Goal: Information Seeking & Learning: Learn about a topic

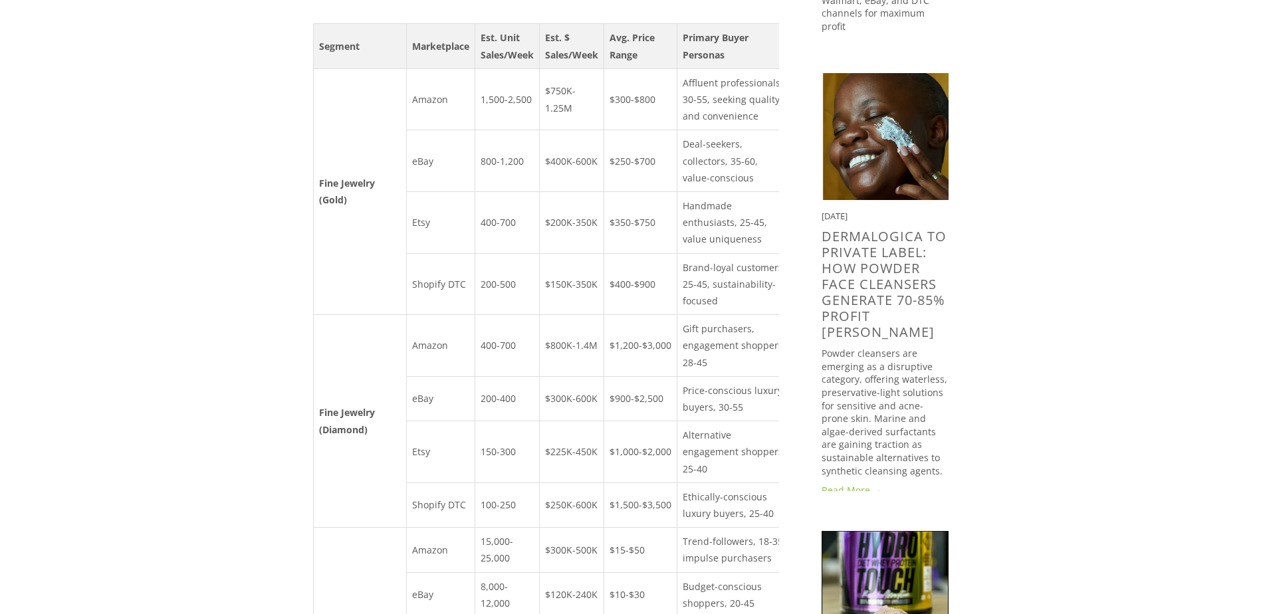
scroll to position [543, 0]
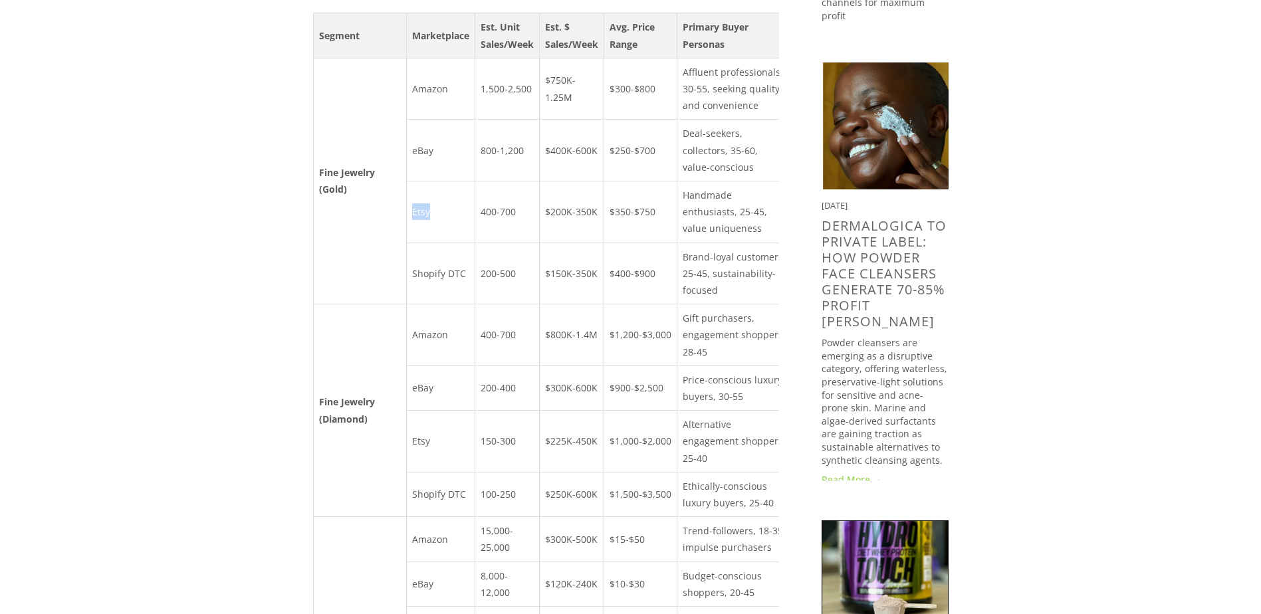
drag, startPoint x: 415, startPoint y: 251, endPoint x: 449, endPoint y: 260, distance: 35.8
click at [449, 243] on td "Etsy" at bounding box center [440, 212] width 68 height 62
drag, startPoint x: 449, startPoint y: 260, endPoint x: 460, endPoint y: 284, distance: 26.2
click at [460, 243] on td "Etsy" at bounding box center [440, 212] width 68 height 62
click at [427, 182] on td "eBay" at bounding box center [440, 151] width 68 height 62
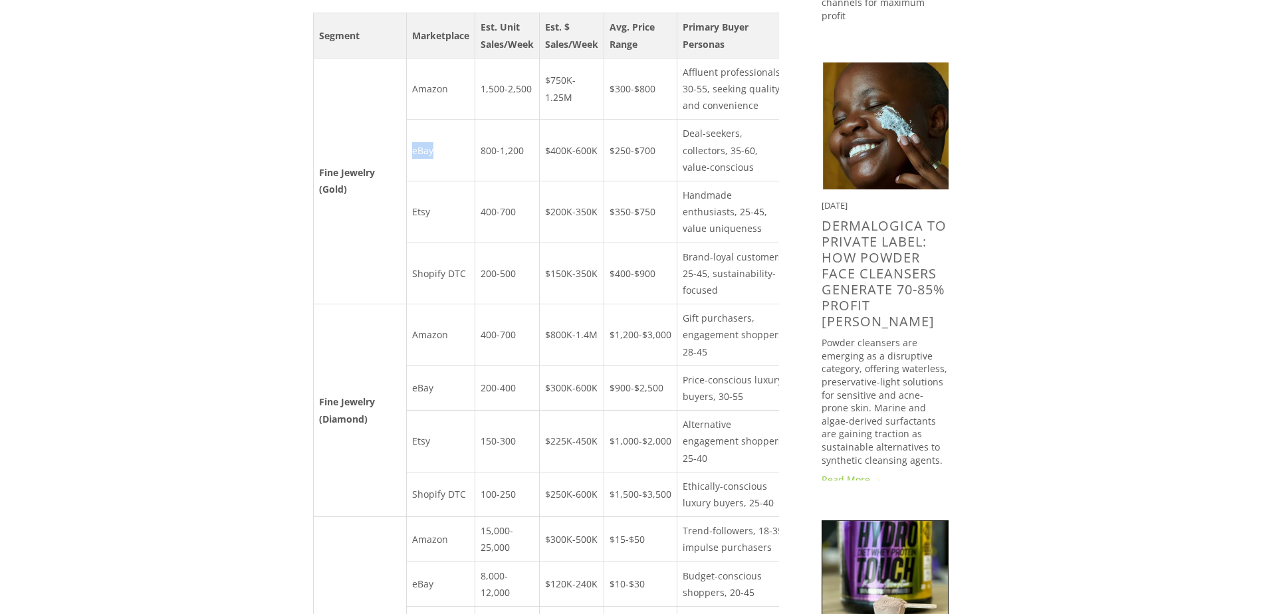
click at [427, 182] on td "eBay" at bounding box center [440, 151] width 68 height 62
drag, startPoint x: 427, startPoint y: 185, endPoint x: 464, endPoint y: 258, distance: 82.1
click at [464, 243] on td "Etsy" at bounding box center [440, 212] width 68 height 62
click at [650, 243] on td "$350-$750" at bounding box center [640, 212] width 73 height 62
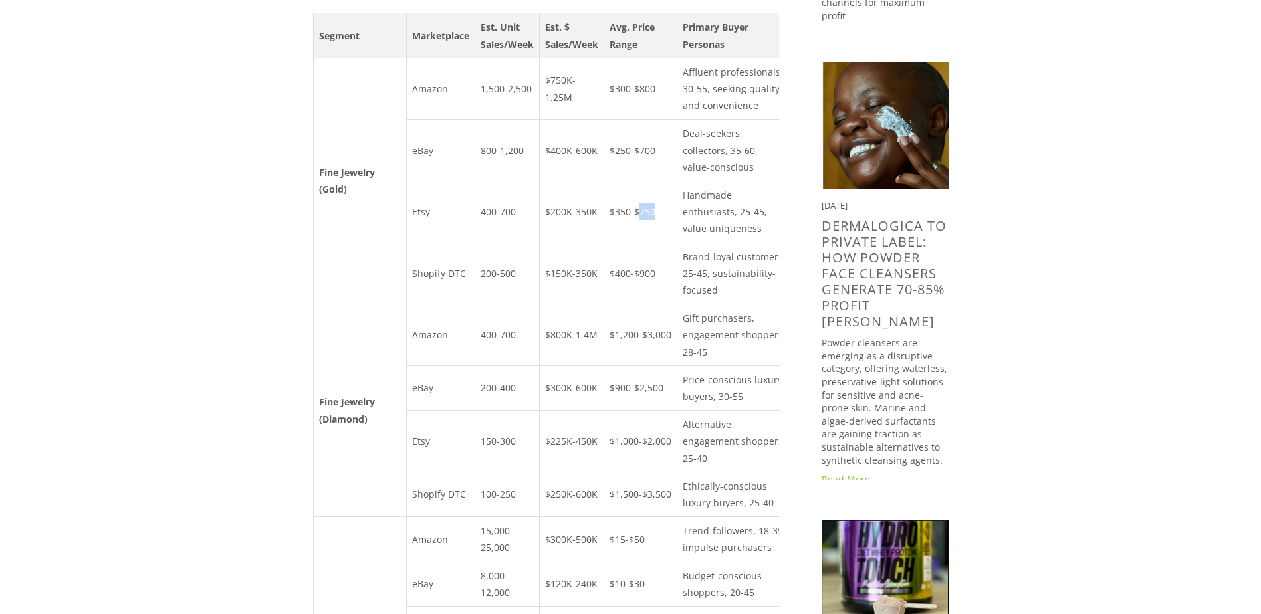
click at [650, 243] on td "$350-$750" at bounding box center [640, 212] width 73 height 62
drag, startPoint x: 650, startPoint y: 258, endPoint x: 651, endPoint y: 308, distance: 49.9
click at [649, 304] on td "$400-$900" at bounding box center [640, 274] width 73 height 62
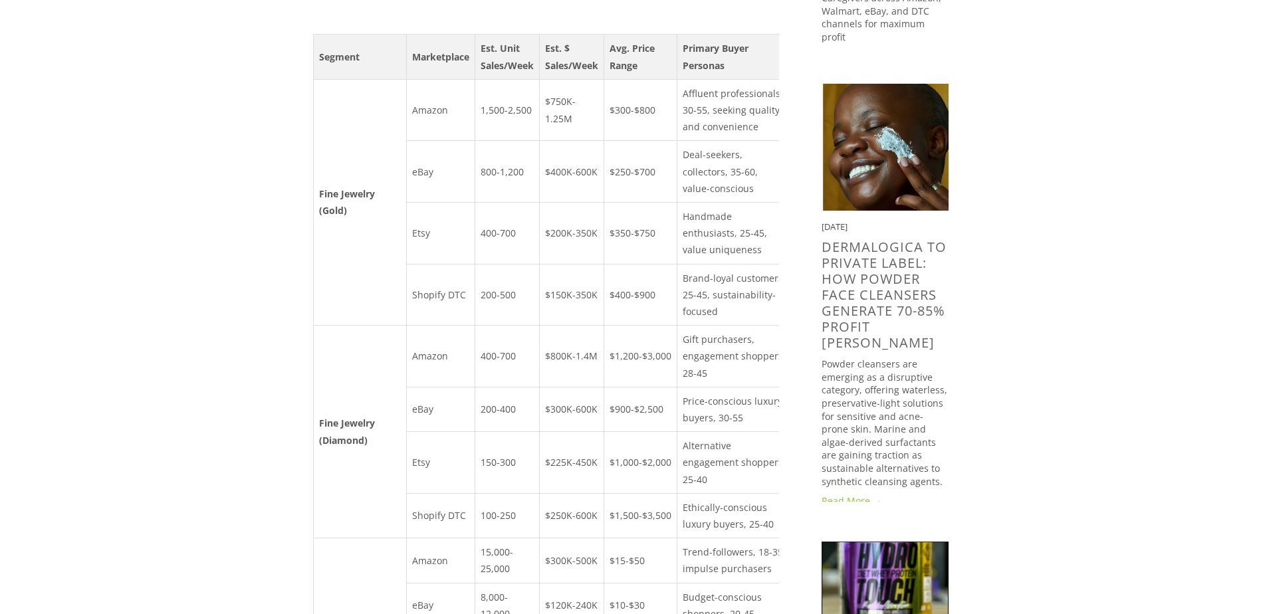
scroll to position [527, 0]
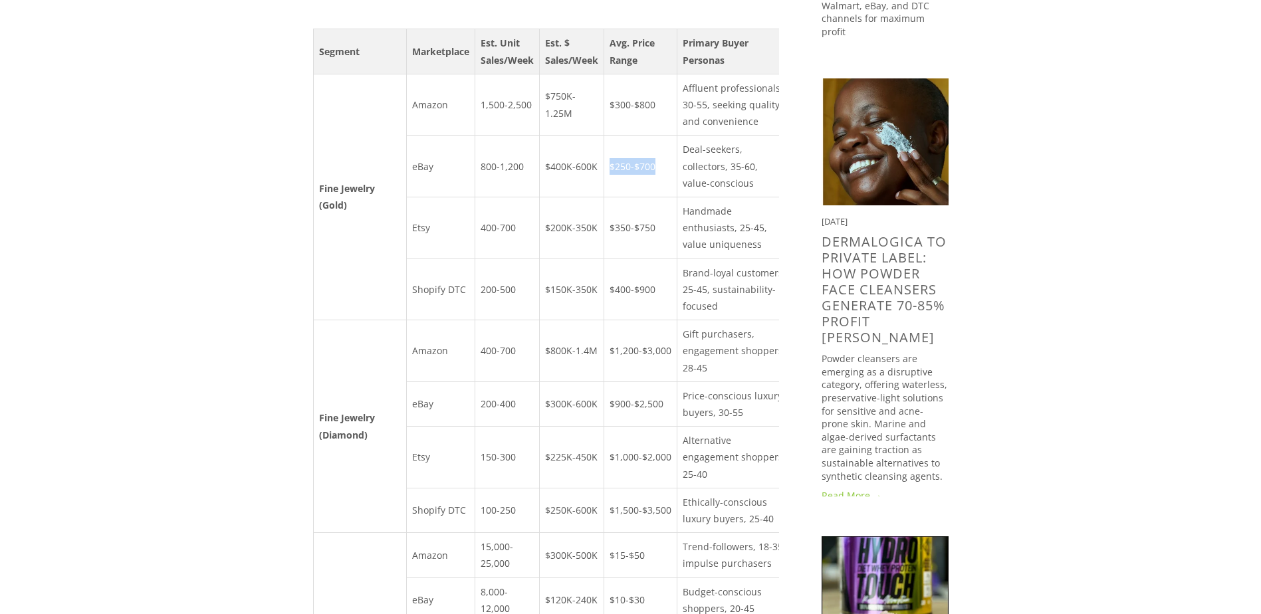
drag, startPoint x: 620, startPoint y: 203, endPoint x: 670, endPoint y: 201, distance: 50.6
click at [670, 197] on td "$250-$700" at bounding box center [640, 167] width 73 height 62
drag, startPoint x: 670, startPoint y: 201, endPoint x: 674, endPoint y: 279, distance: 77.2
click at [674, 259] on td "$350-$750" at bounding box center [640, 228] width 73 height 62
drag, startPoint x: 674, startPoint y: 279, endPoint x: 628, endPoint y: 321, distance: 61.6
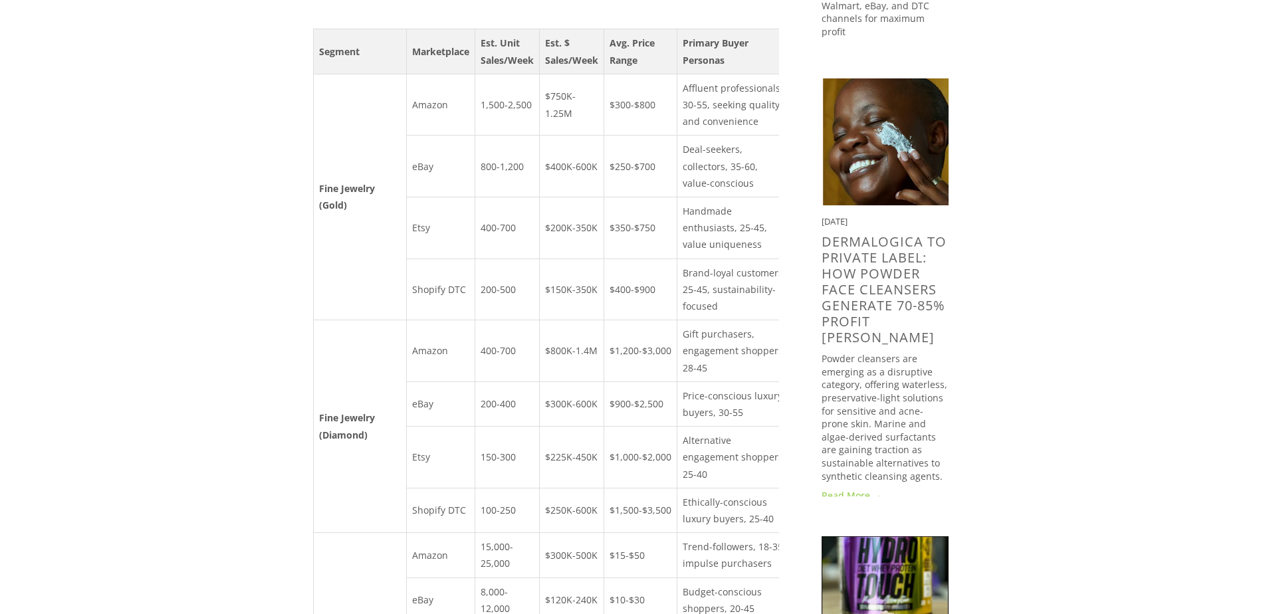
click at [628, 321] on td "$400-$900" at bounding box center [640, 290] width 73 height 62
drag, startPoint x: 322, startPoint y: 225, endPoint x: 377, endPoint y: 250, distance: 59.8
click at [381, 250] on td "Fine Jewelry (Gold)" at bounding box center [359, 197] width 93 height 246
drag, startPoint x: 377, startPoint y: 250, endPoint x: 366, endPoint y: 250, distance: 11.3
click at [366, 250] on td "Fine Jewelry (Gold)" at bounding box center [359, 197] width 93 height 246
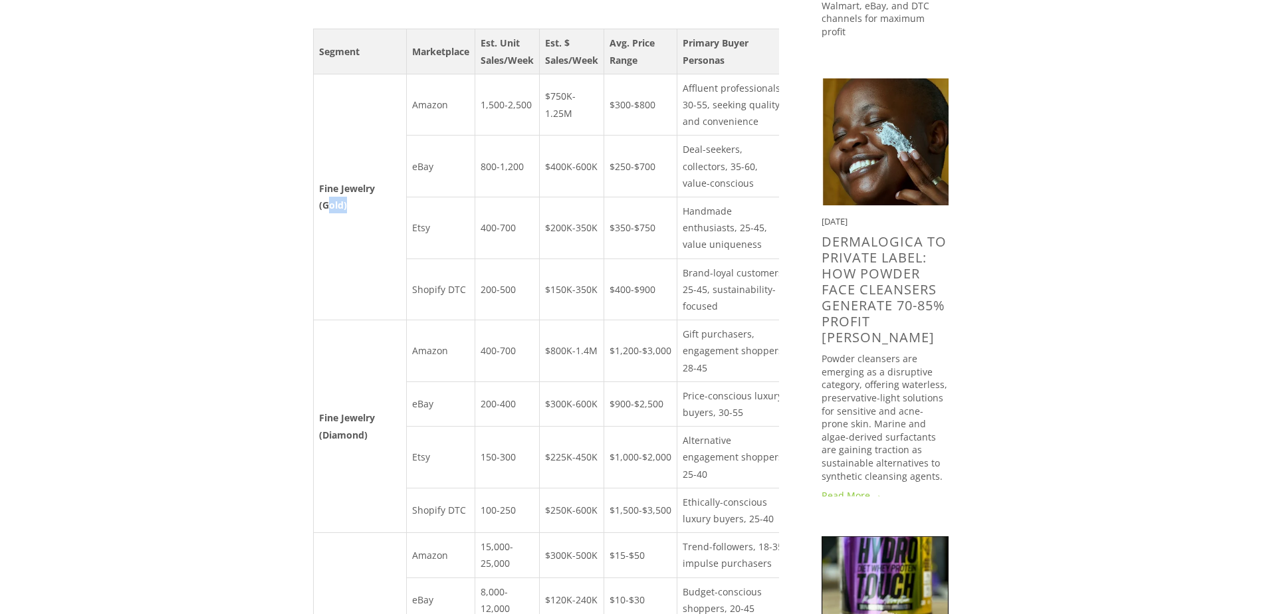
drag, startPoint x: 331, startPoint y: 237, endPoint x: 347, endPoint y: 238, distance: 16.0
click at [347, 238] on td "Fine Jewelry (Gold)" at bounding box center [359, 197] width 93 height 246
drag, startPoint x: 347, startPoint y: 238, endPoint x: 364, endPoint y: 282, distance: 47.2
click at [364, 282] on td "Fine Jewelry (Gold)" at bounding box center [359, 197] width 93 height 246
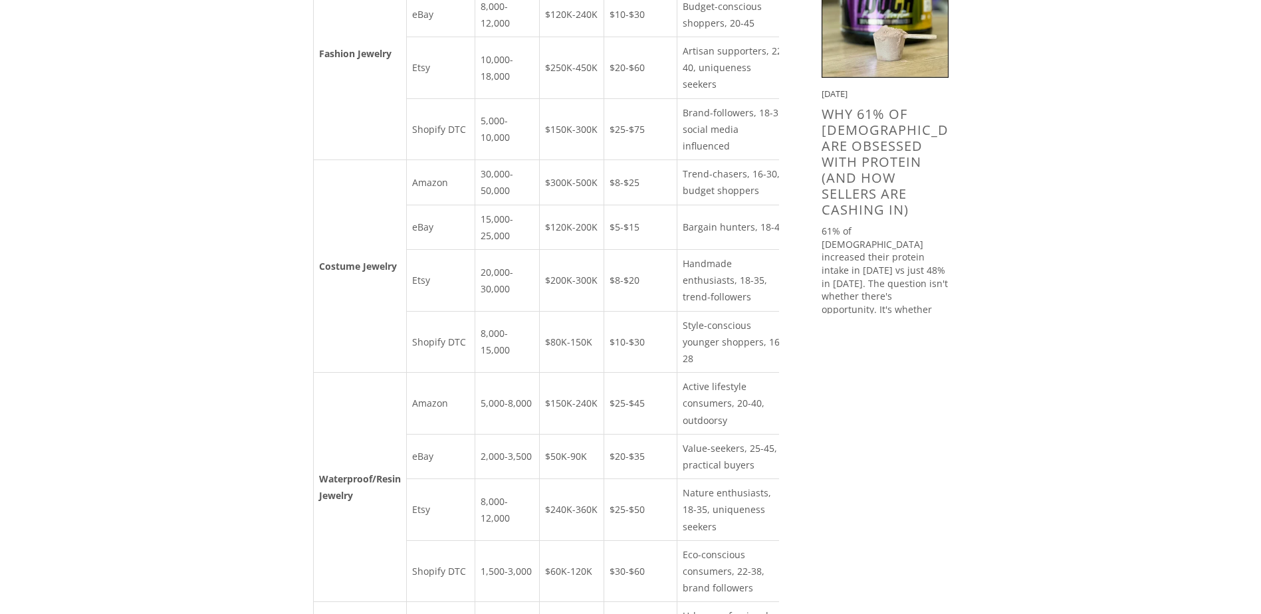
scroll to position [1097, 0]
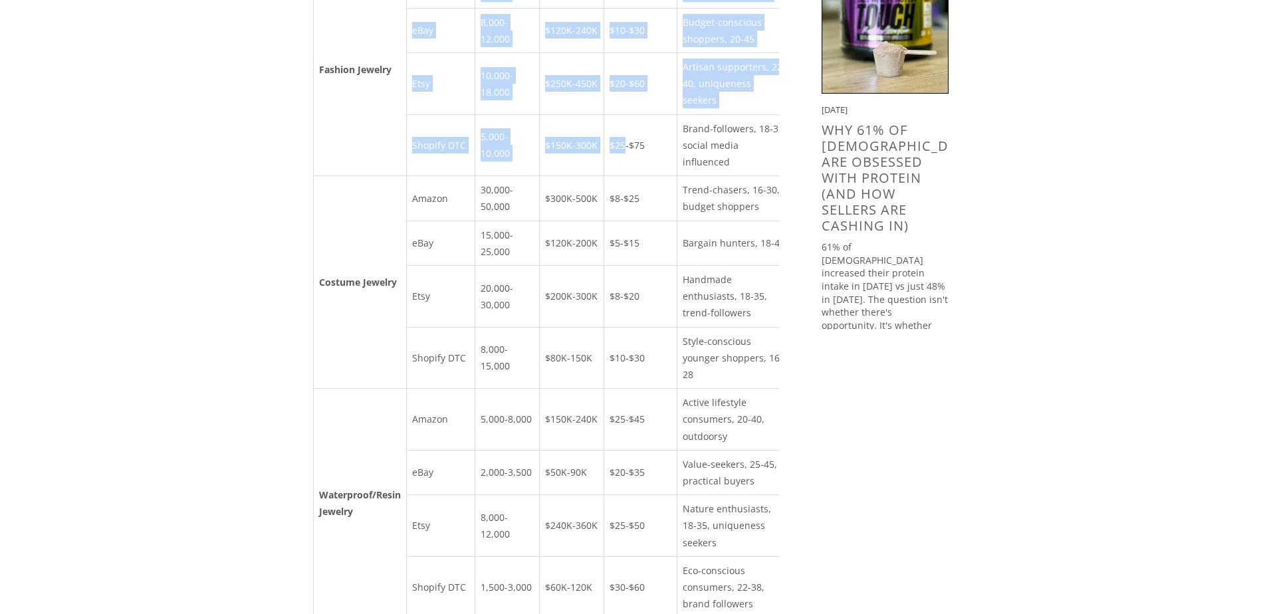
drag, startPoint x: 422, startPoint y: 98, endPoint x: 638, endPoint y: 265, distance: 274.0
click at [638, 265] on tbody "Fine Jewelry (Gold) Amazon 1,500-2,500 $750K-1.25M $300-$800 Affluent professio…" at bounding box center [552, 167] width 479 height 1327
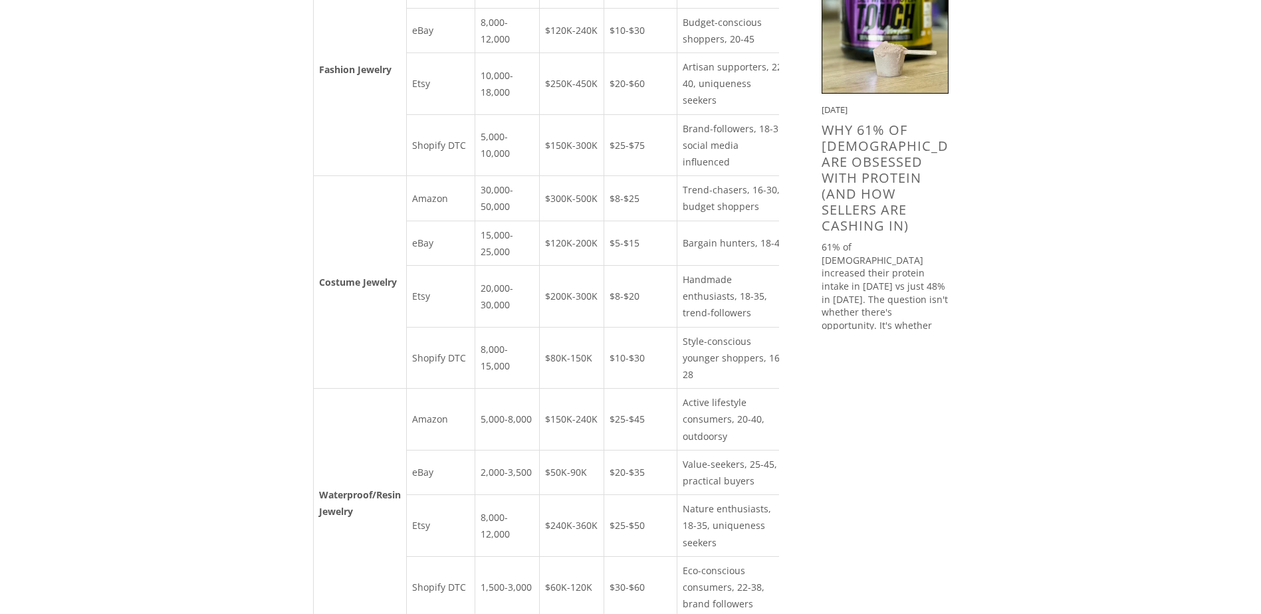
drag, startPoint x: 638, startPoint y: 265, endPoint x: 642, endPoint y: 352, distance: 87.2
click at [642, 221] on td "$8-$25" at bounding box center [640, 198] width 73 height 45
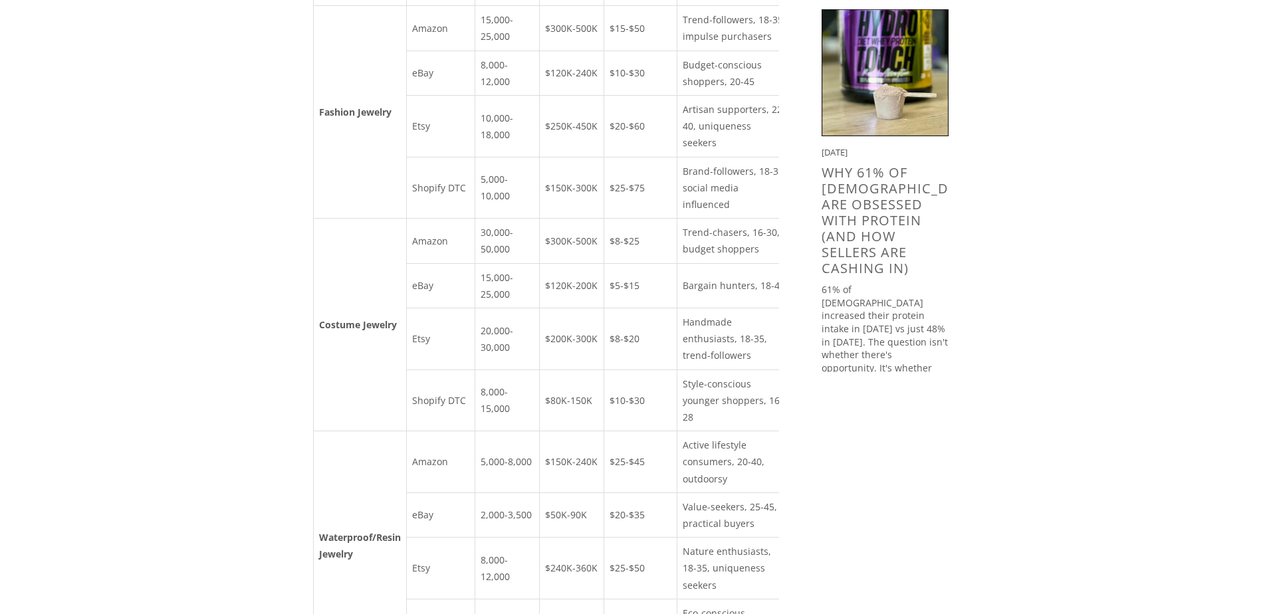
scroll to position [1060, 0]
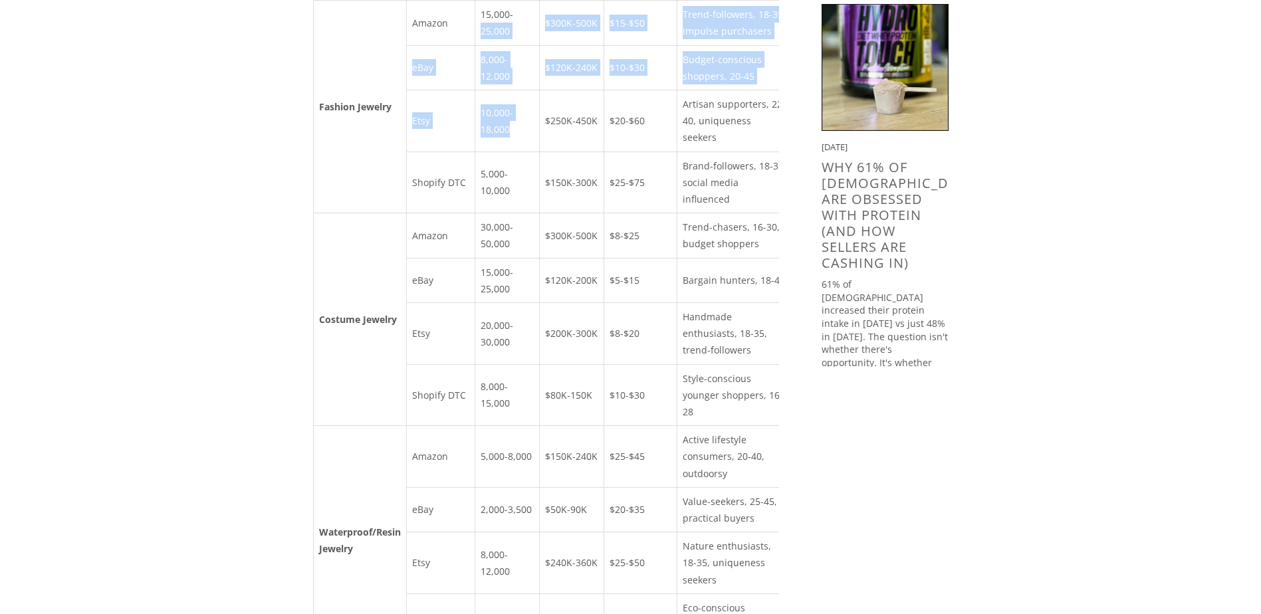
drag, startPoint x: 524, startPoint y: 264, endPoint x: 481, endPoint y: 132, distance: 138.6
click at [481, 132] on tbody "Fine Jewelry (Gold) Amazon 1,500-2,500 $750K-1.25M $300-$800 Affluent professio…" at bounding box center [552, 204] width 479 height 1327
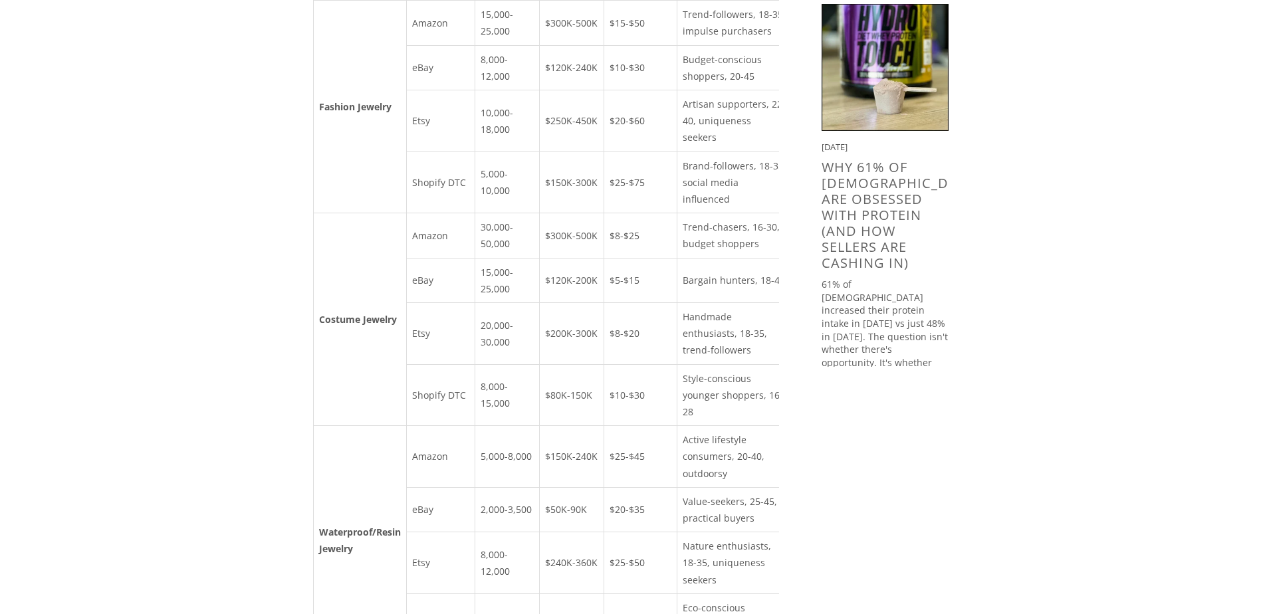
drag, startPoint x: 481, startPoint y: 132, endPoint x: 512, endPoint y: 297, distance: 167.2
click at [512, 213] on td "5,000-10,000" at bounding box center [507, 183] width 64 height 62
drag, startPoint x: 560, startPoint y: 188, endPoint x: 606, endPoint y: 187, distance: 45.9
click at [604, 90] on td "$120K-240K" at bounding box center [571, 67] width 64 height 45
drag, startPoint x: 606, startPoint y: 187, endPoint x: 610, endPoint y: 253, distance: 66.0
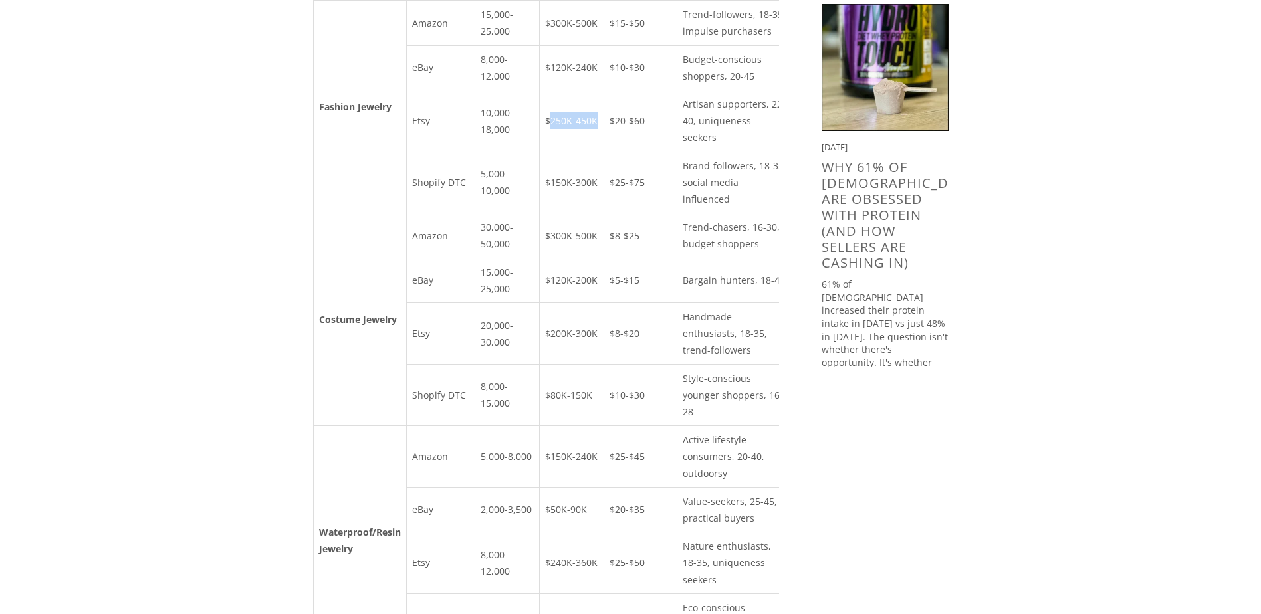
click at [604, 152] on td "$250K-450K" at bounding box center [571, 121] width 64 height 62
drag, startPoint x: 610, startPoint y: 253, endPoint x: 600, endPoint y: 261, distance: 13.7
click at [600, 152] on td "$250K-450K" at bounding box center [571, 121] width 64 height 62
drag, startPoint x: 555, startPoint y: 128, endPoint x: 611, endPoint y: 131, distance: 55.9
click at [604, 45] on td "$300K-500K" at bounding box center [571, 23] width 64 height 45
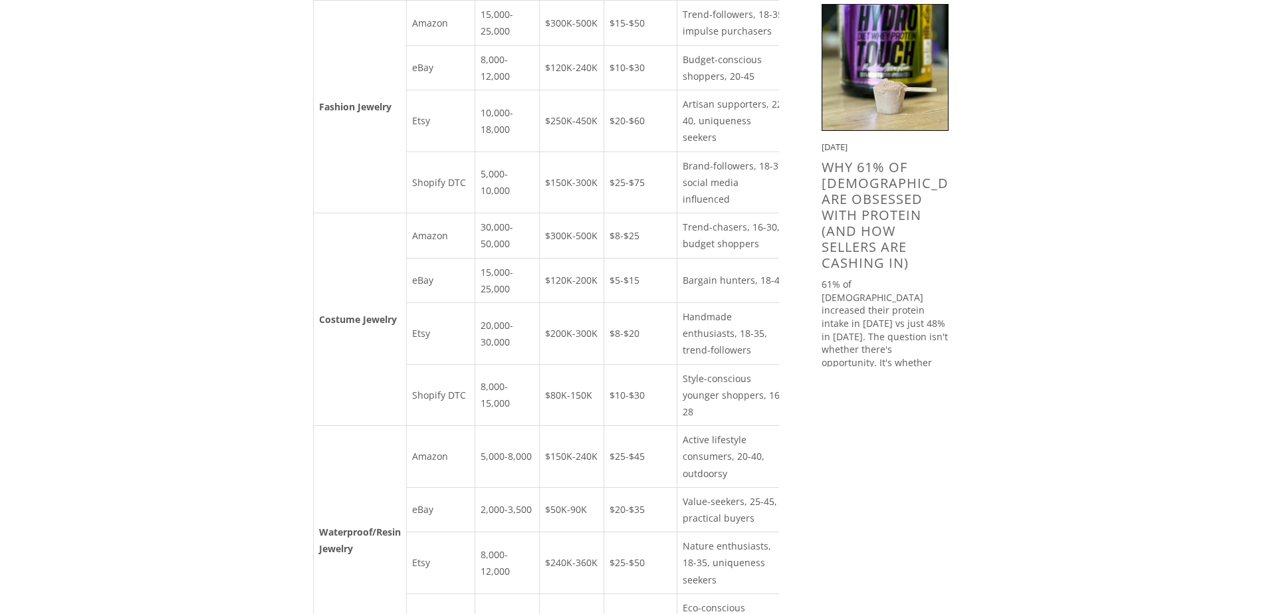
drag, startPoint x: 611, startPoint y: 131, endPoint x: 601, endPoint y: 183, distance: 52.8
click at [601, 90] on td "$120K-240K" at bounding box center [571, 67] width 64 height 45
drag, startPoint x: 487, startPoint y: 485, endPoint x: 511, endPoint y: 507, distance: 32.9
click at [511, 365] on td "20,000-30,000" at bounding box center [507, 334] width 64 height 62
click at [513, 365] on td "20,000-30,000" at bounding box center [507, 334] width 64 height 62
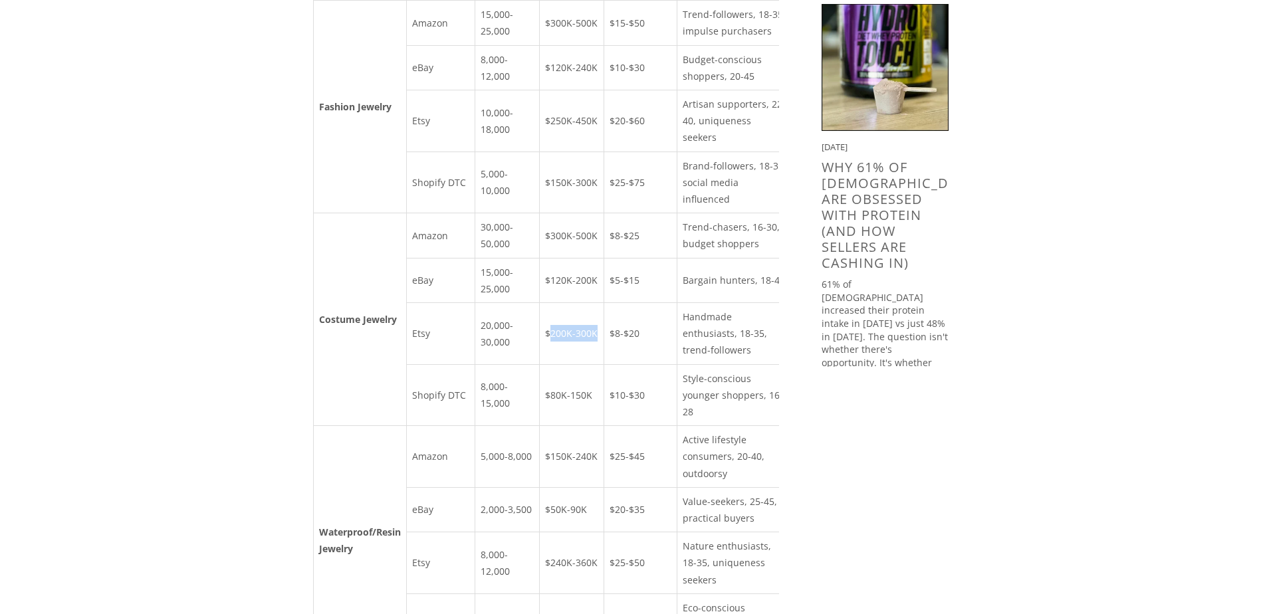
drag, startPoint x: 558, startPoint y: 494, endPoint x: 609, endPoint y: 500, distance: 51.5
click at [604, 365] on td "$200K-300K" at bounding box center [571, 334] width 64 height 62
drag, startPoint x: 609, startPoint y: 500, endPoint x: 583, endPoint y: 519, distance: 31.9
click at [583, 365] on td "$200K-300K" at bounding box center [571, 334] width 64 height 62
drag, startPoint x: 555, startPoint y: 372, endPoint x: 595, endPoint y: 376, distance: 40.2
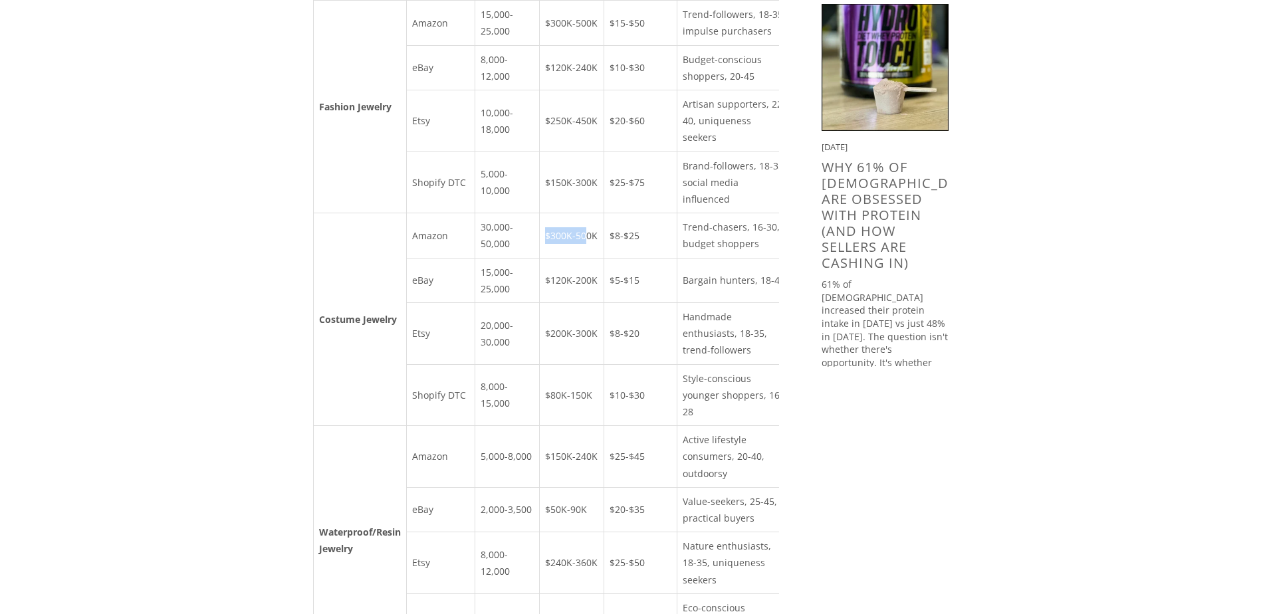
click at [595, 258] on td "$300K-500K" at bounding box center [571, 235] width 64 height 45
drag, startPoint x: 595, startPoint y: 376, endPoint x: 537, endPoint y: 434, distance: 81.3
click at [538, 303] on td "15,000-25,000" at bounding box center [507, 280] width 64 height 45
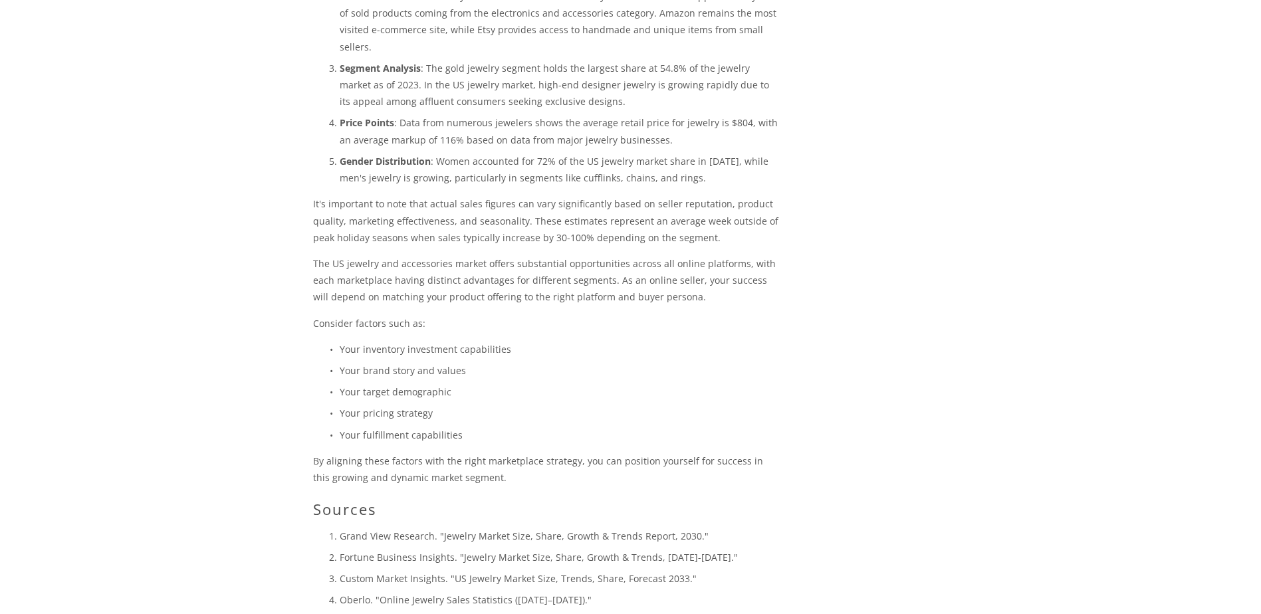
scroll to position [3037, 0]
drag, startPoint x: 566, startPoint y: 197, endPoint x: 674, endPoint y: 197, distance: 108.4
drag, startPoint x: 674, startPoint y: 197, endPoint x: 529, endPoint y: 221, distance: 146.9
click at [558, 54] on p "Platform Distribution : eBay has over 134 million active buyers worldwide with …" at bounding box center [560, 20] width 440 height 67
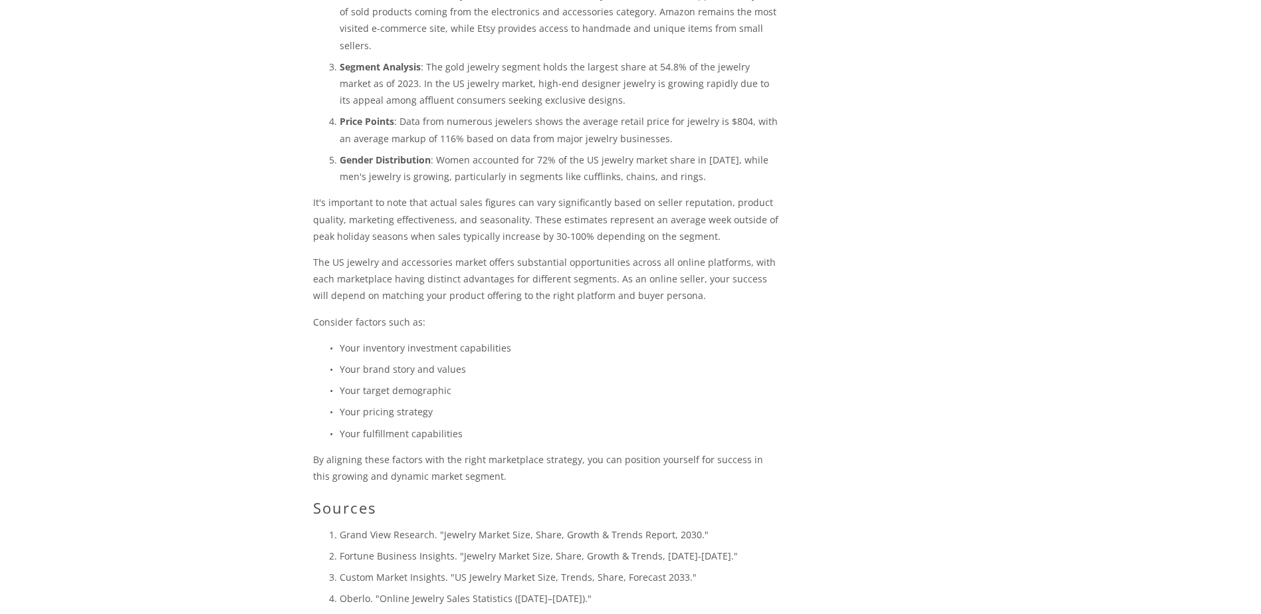
drag, startPoint x: 336, startPoint y: 198, endPoint x: 480, endPoint y: 208, distance: 144.0
drag, startPoint x: 480, startPoint y: 208, endPoint x: 485, endPoint y: 215, distance: 8.7
drag, startPoint x: 490, startPoint y: 211, endPoint x: 574, endPoint y: 213, distance: 83.8
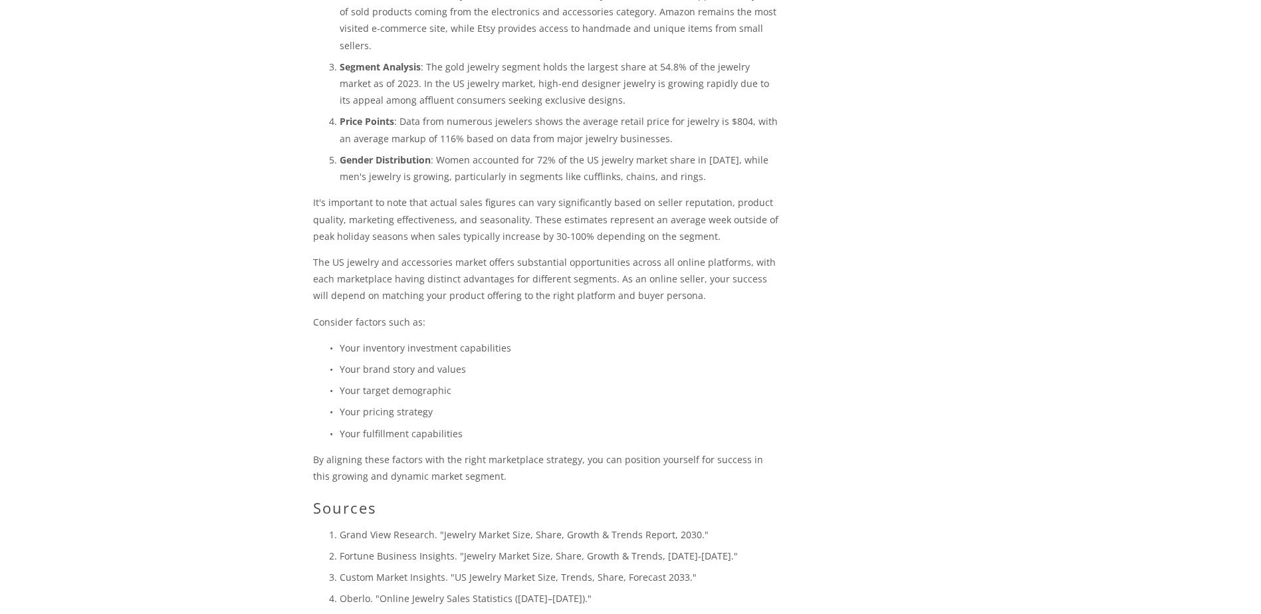
drag, startPoint x: 574, startPoint y: 213, endPoint x: 573, endPoint y: 273, distance: 59.2
click at [573, 54] on p "Platform Distribution : eBay has over 134 million active buyers worldwide with …" at bounding box center [560, 20] width 440 height 67
drag, startPoint x: 644, startPoint y: 231, endPoint x: 739, endPoint y: 237, distance: 95.3
click at [739, 54] on p "Platform Distribution : eBay has over 134 million active buyers worldwide with …" at bounding box center [560, 20] width 440 height 67
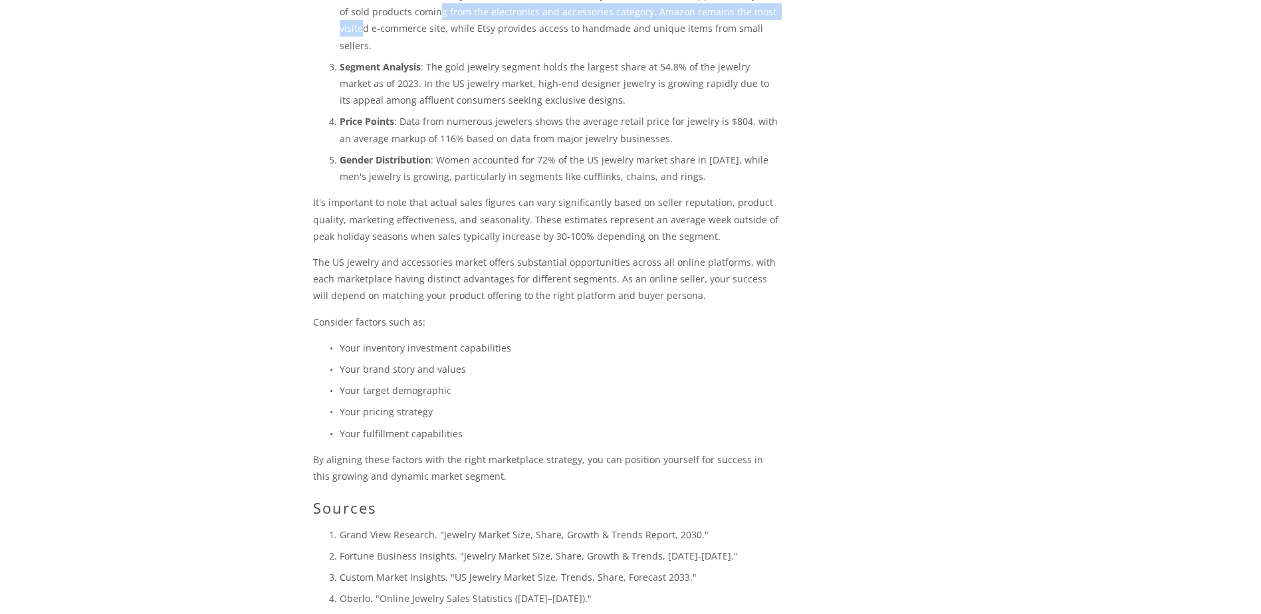
drag, startPoint x: 376, startPoint y: 254, endPoint x: 442, endPoint y: 258, distance: 65.9
click at [442, 54] on p "Platform Distribution : eBay has over 134 million active buyers worldwide with …" at bounding box center [560, 20] width 440 height 67
drag, startPoint x: 442, startPoint y: 258, endPoint x: 434, endPoint y: 305, distance: 47.9
click at [434, 109] on p "Segment Analysis : The gold jewelry segment holds the largest share at 54.8% of…" at bounding box center [560, 84] width 440 height 51
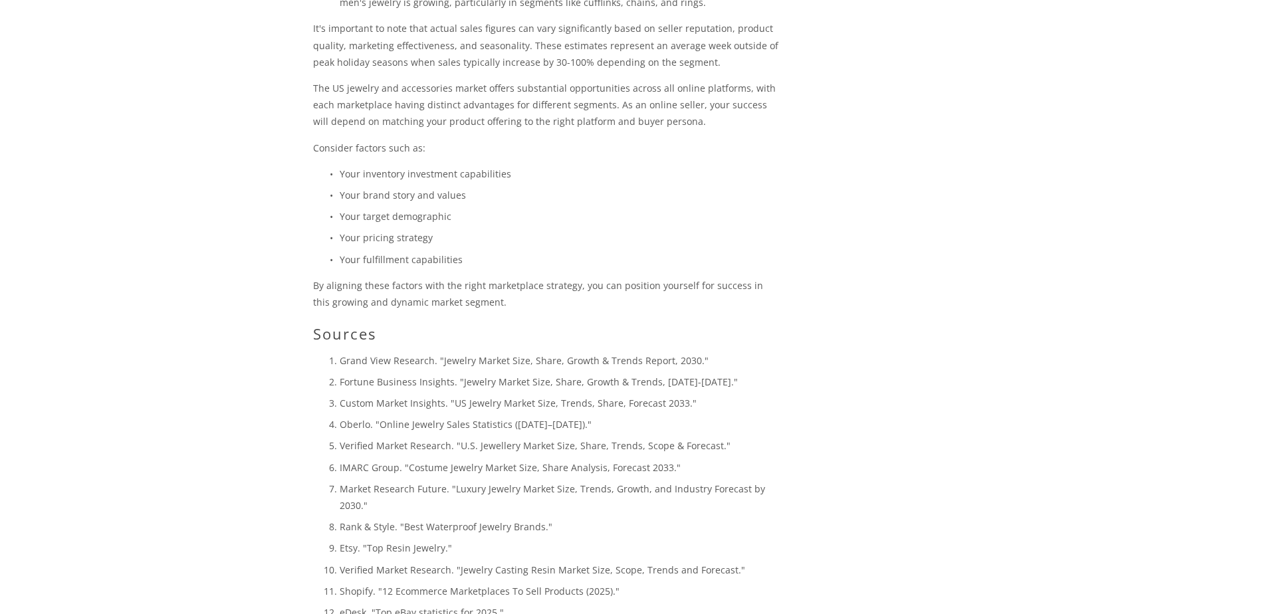
scroll to position [3303, 0]
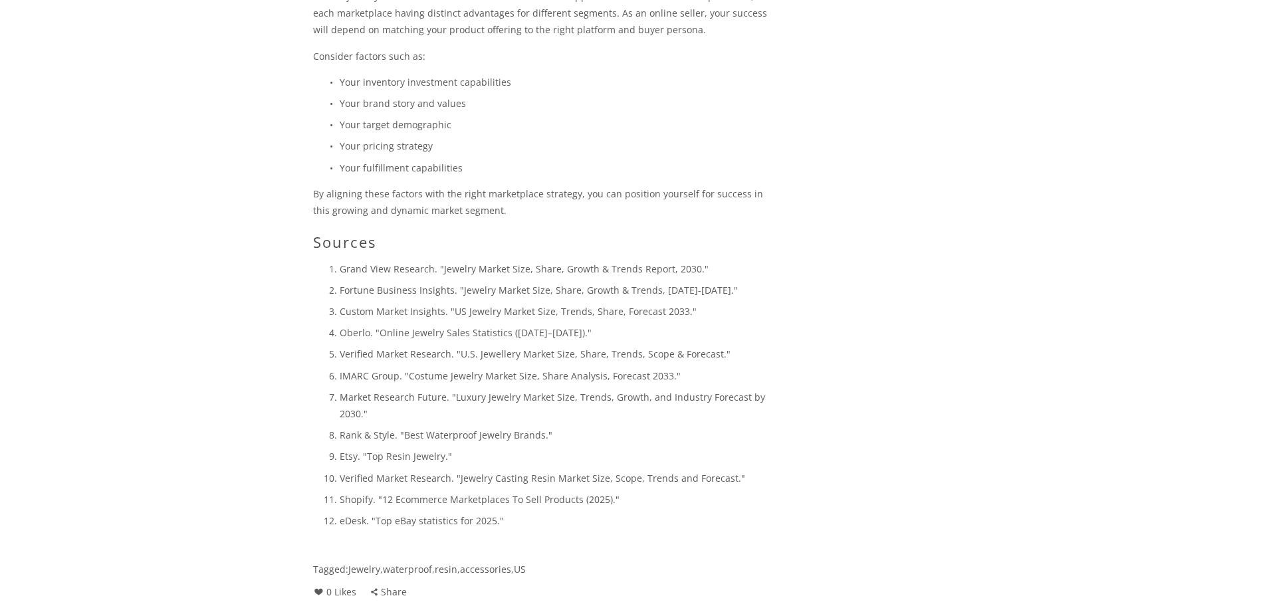
drag, startPoint x: 366, startPoint y: 188, endPoint x: 715, endPoint y: 206, distance: 350.2
drag, startPoint x: 715, startPoint y: 206, endPoint x: 715, endPoint y: 221, distance: 14.6
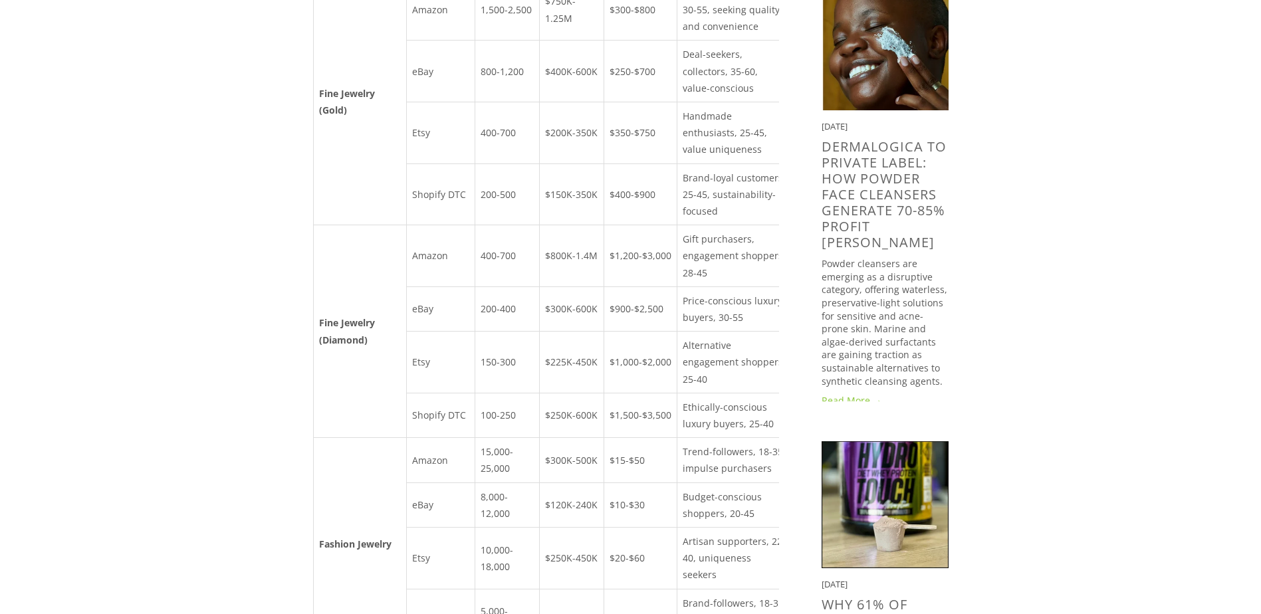
scroll to position [79, 0]
